Goal: Task Accomplishment & Management: Manage account settings

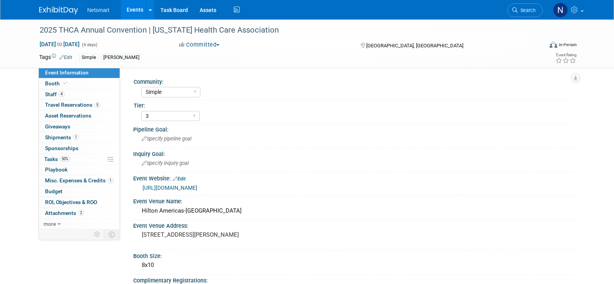
select select "Simple"
select select "3"
select select "No"
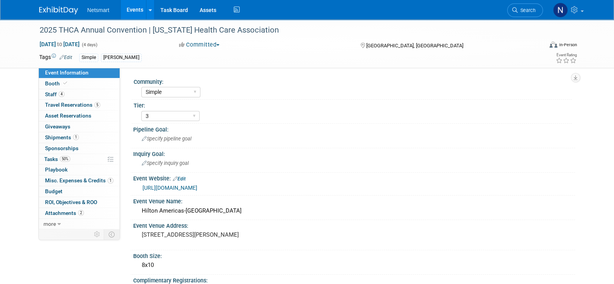
click at [523, 9] on span "Search" at bounding box center [527, 10] width 18 height 6
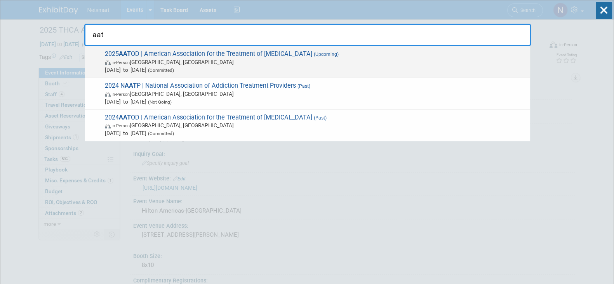
type input "aat"
click at [171, 60] on span "In-Person Philadelphia, PA" at bounding box center [315, 62] width 421 height 8
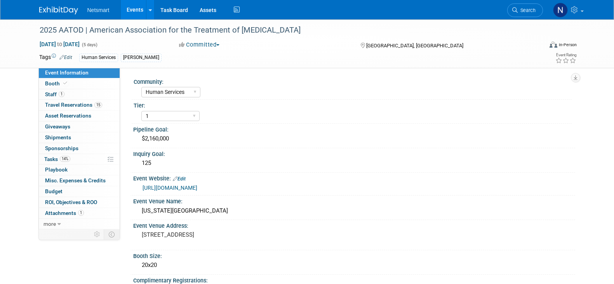
select select "Human Services"
select select "1"
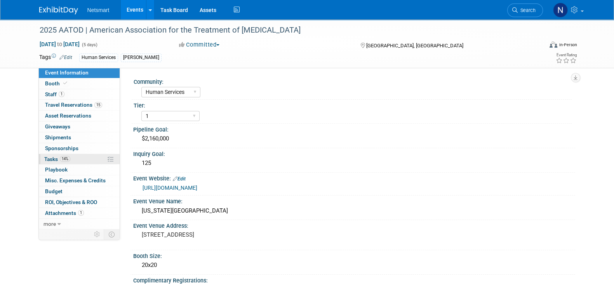
click at [71, 158] on link "14% Tasks 14%" at bounding box center [79, 159] width 81 height 10
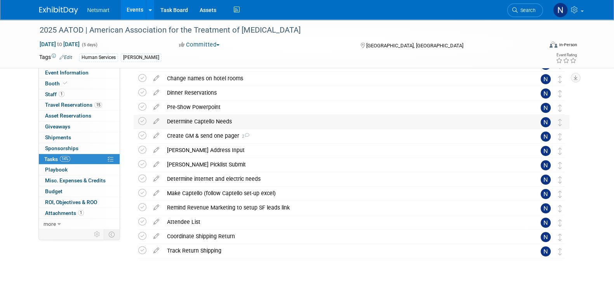
scroll to position [146, 0]
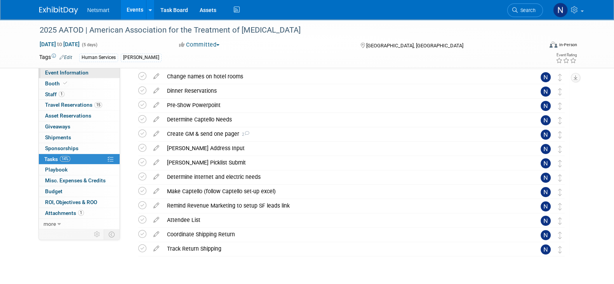
click at [70, 72] on span "Event Information" at bounding box center [66, 72] width 43 height 6
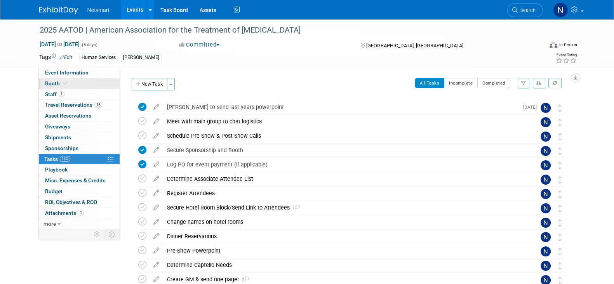
select select "Human Services"
select select "1"
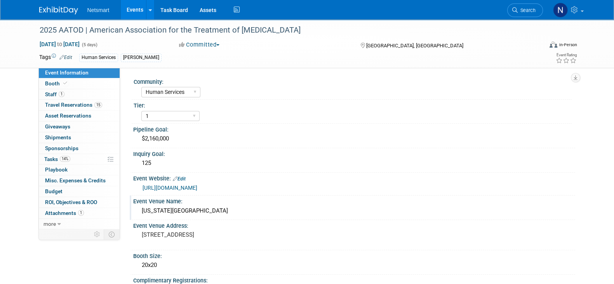
click at [174, 210] on div "[US_STATE][GEOGRAPHIC_DATA]" at bounding box center [354, 211] width 430 height 12
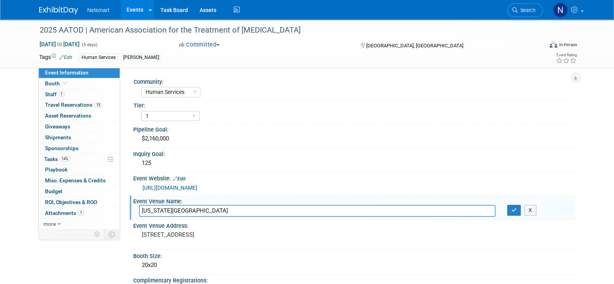
click at [174, 210] on input "[US_STATE][GEOGRAPHIC_DATA]" at bounding box center [317, 211] width 356 height 12
click at [514, 209] on icon "button" at bounding box center [513, 210] width 5 height 5
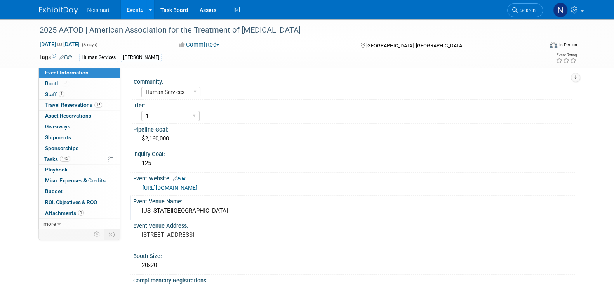
click at [184, 187] on link "[URL][DOMAIN_NAME]" at bounding box center [169, 188] width 55 height 6
click at [187, 209] on div "[US_STATE][GEOGRAPHIC_DATA]" at bounding box center [354, 211] width 430 height 12
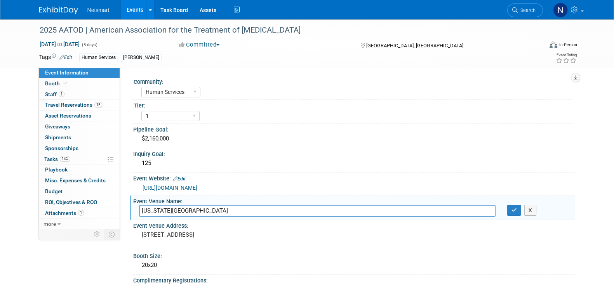
click at [187, 209] on input "[US_STATE][GEOGRAPHIC_DATA]" at bounding box center [317, 211] width 356 height 12
click at [187, 208] on input "[US_STATE][GEOGRAPHIC_DATA]" at bounding box center [317, 211] width 356 height 12
type input "[GEOGRAPHIC_DATA]"
click at [512, 210] on icon "button" at bounding box center [513, 210] width 5 height 5
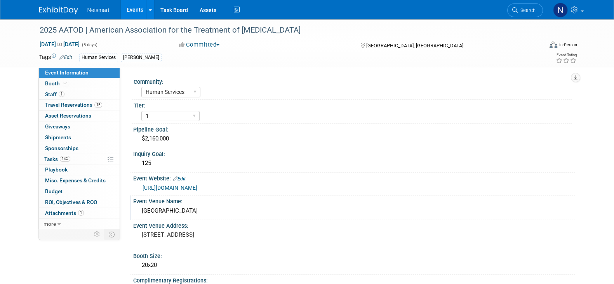
scroll to position [48, 0]
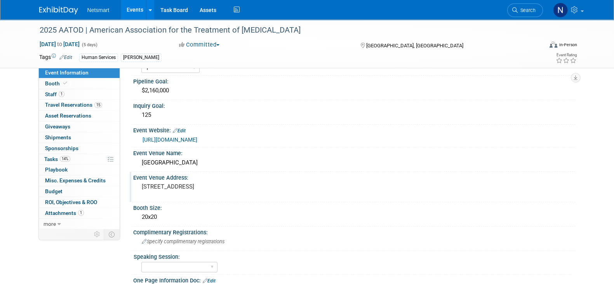
click at [184, 190] on div "[STREET_ADDRESS]" at bounding box center [225, 190] width 172 height 18
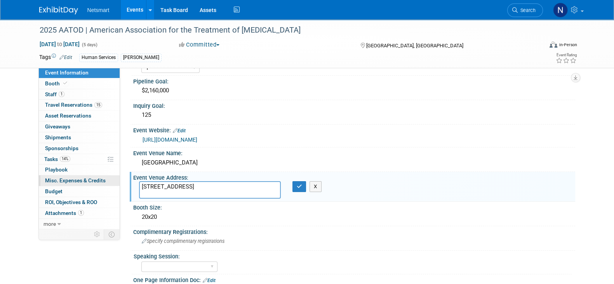
drag, startPoint x: 260, startPoint y: 186, endPoint x: 90, endPoint y: 175, distance: 170.4
click at [85, 174] on div "Event Information Event Info Booth Booth 1 Staff 1 Staff 15 Travel Reservations…" at bounding box center [306, 217] width 547 height 492
type textarea "[STREET_ADDRESS]"
click at [295, 185] on button "button" at bounding box center [299, 186] width 14 height 11
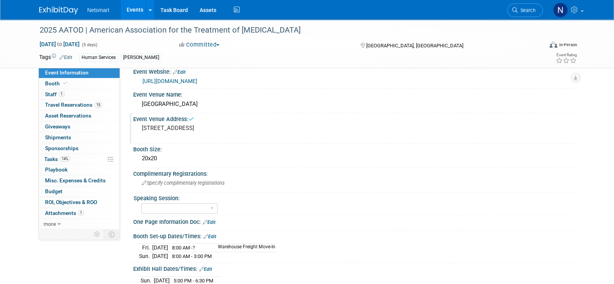
scroll to position [92, 0]
